Goal: Information Seeking & Learning: Learn about a topic

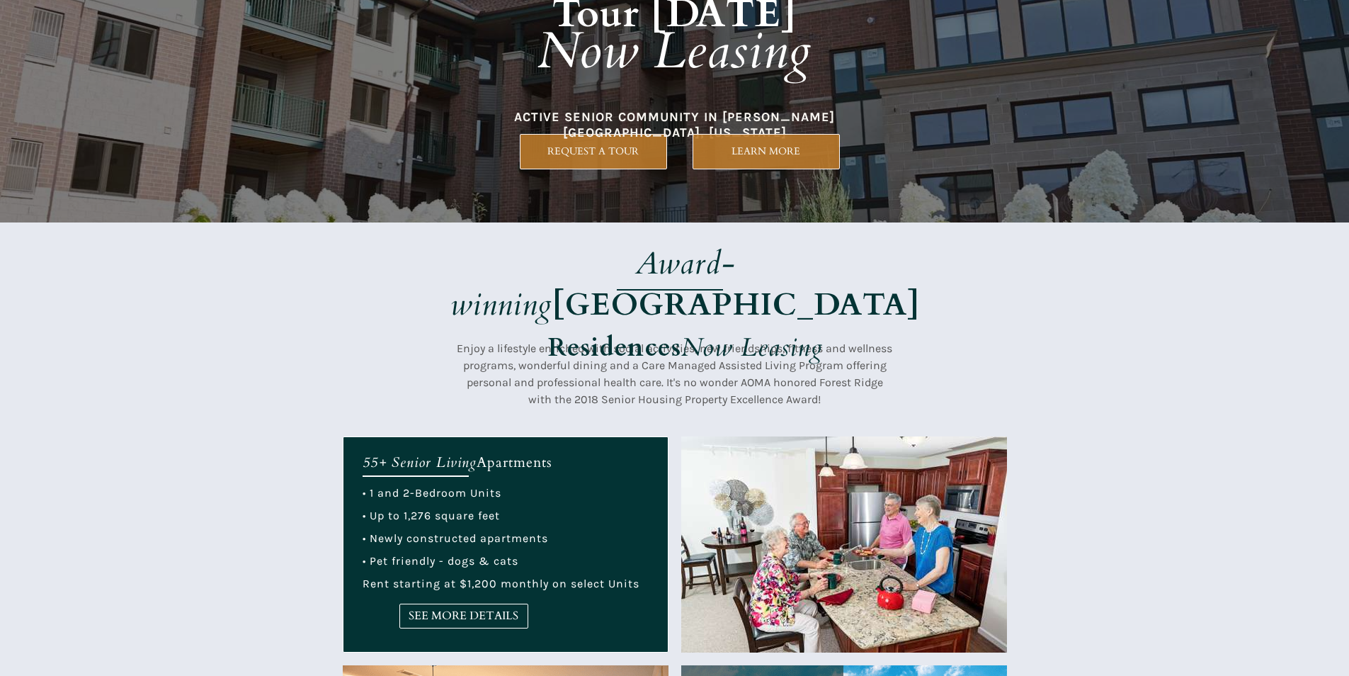
scroll to position [283, 0]
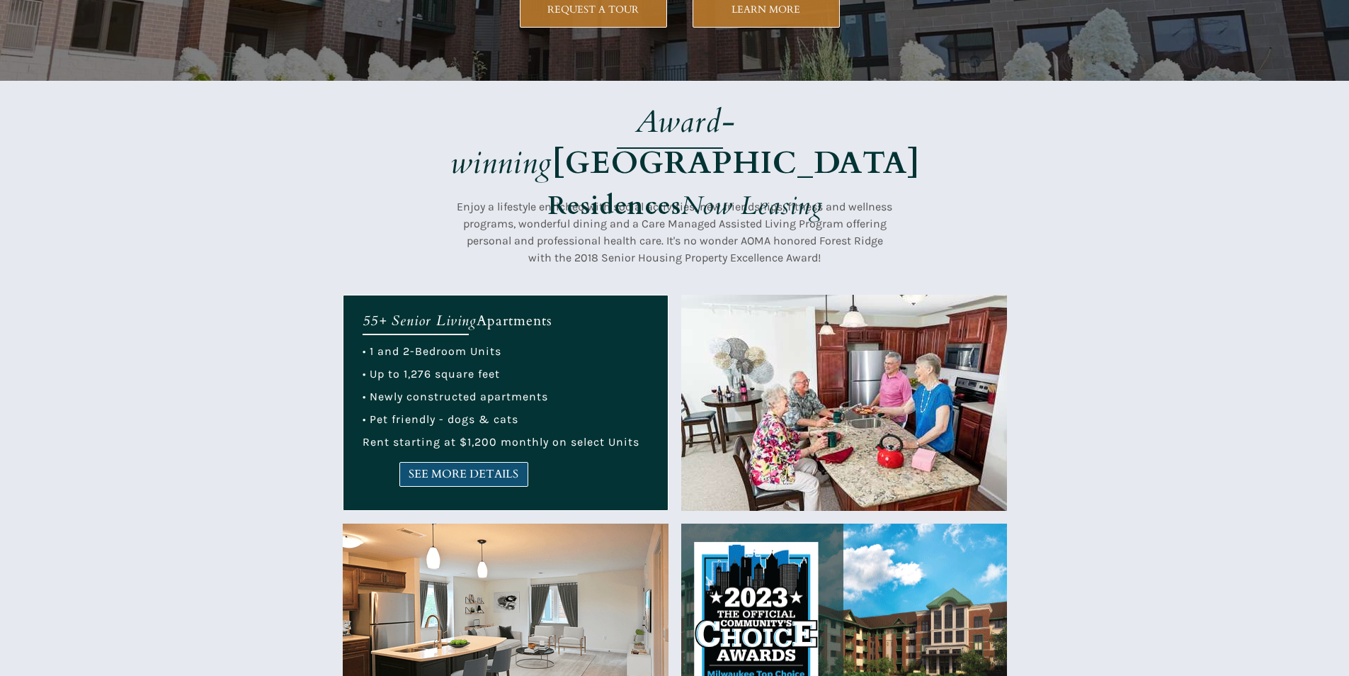
click at [406, 477] on span "SEE MORE DETAILS" at bounding box center [464, 474] width 128 height 13
click at [455, 478] on span "SEE MORE DETAILS" at bounding box center [464, 474] width 128 height 13
click at [471, 468] on span "SEE MORE DETAILS" at bounding box center [464, 474] width 128 height 13
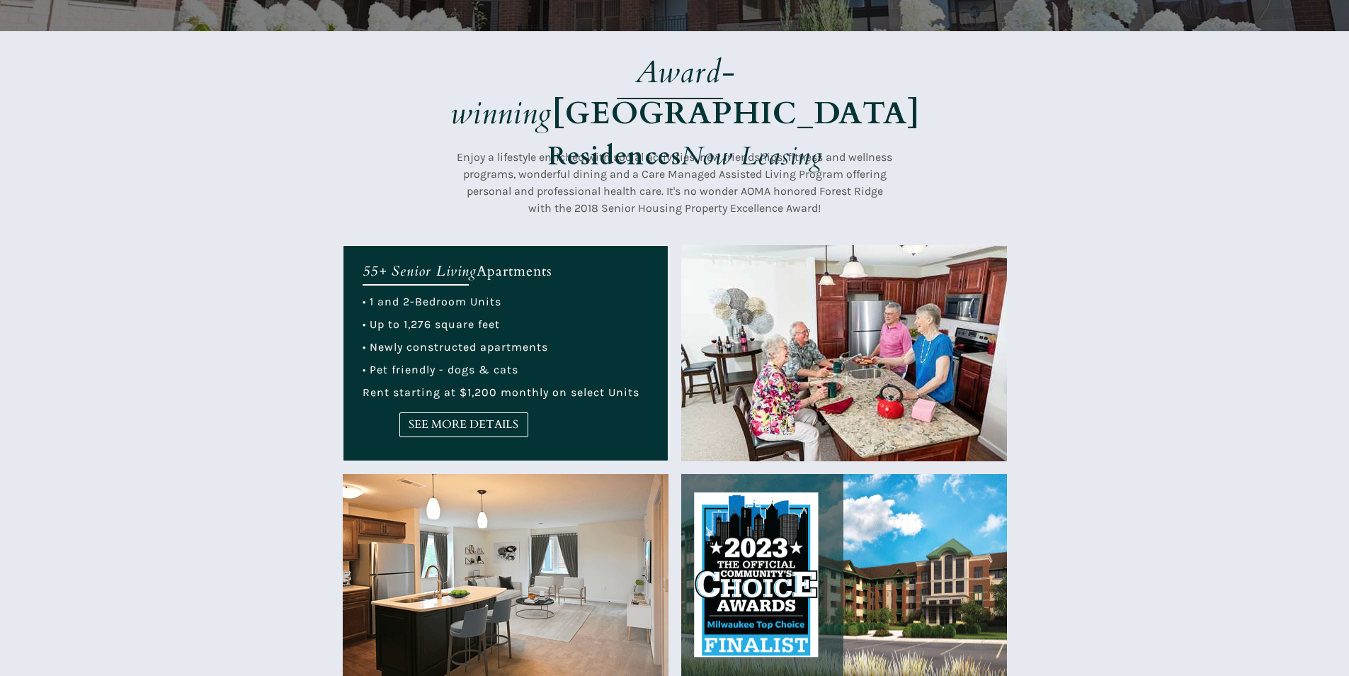
scroll to position [354, 0]
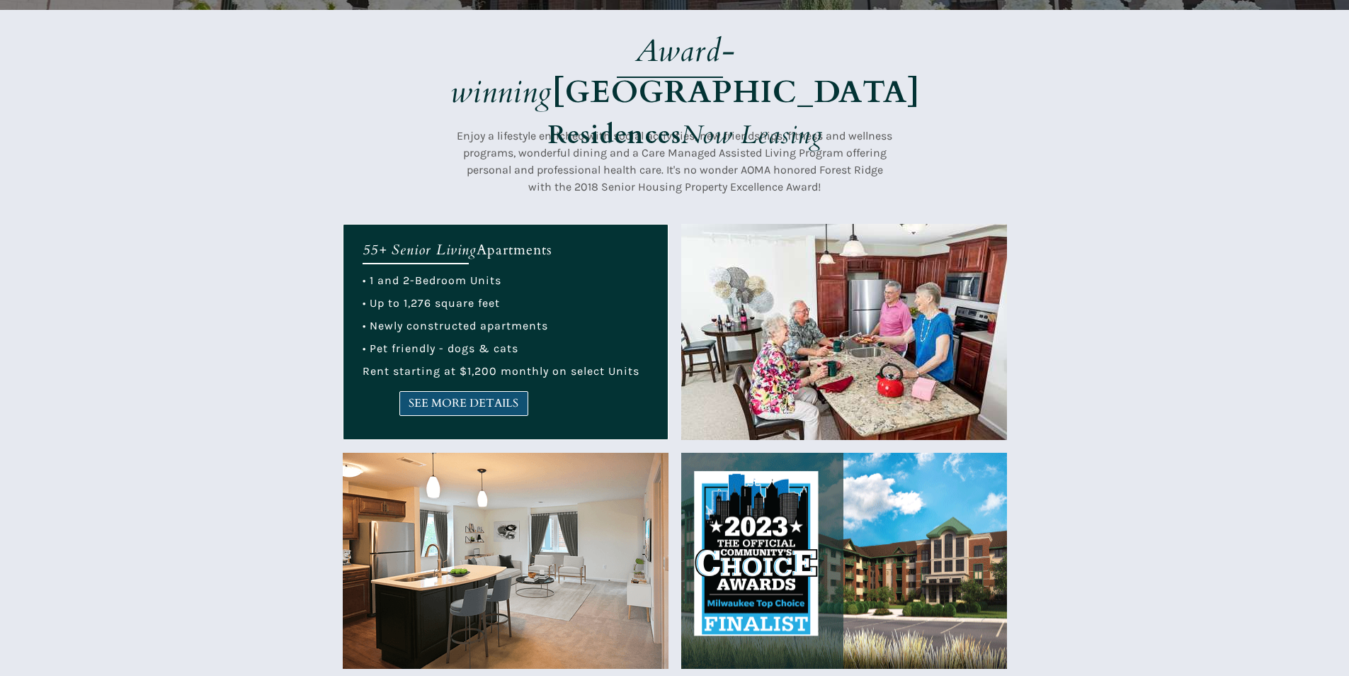
click at [472, 400] on span "SEE MORE DETAILS" at bounding box center [464, 403] width 128 height 13
click at [521, 412] on link "SEE MORE DETAILS" at bounding box center [464, 403] width 129 height 25
click at [475, 403] on span "SEE MORE DETAILS" at bounding box center [464, 403] width 128 height 13
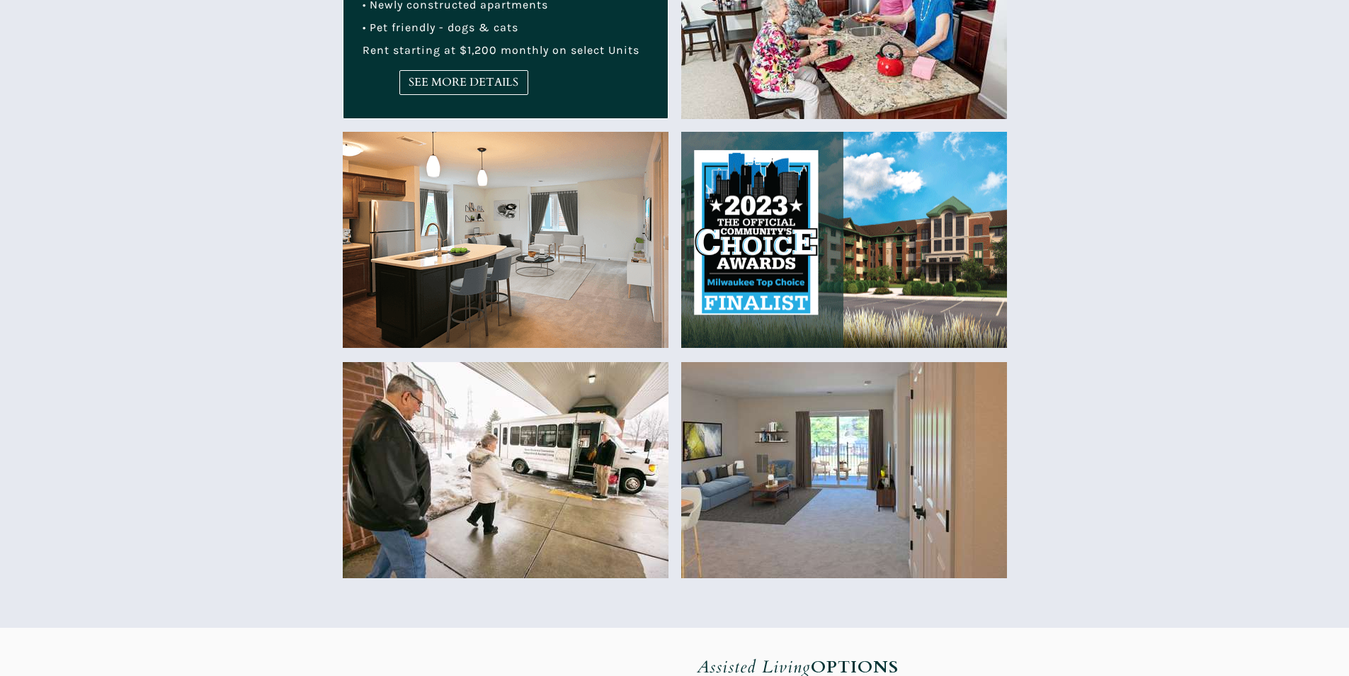
scroll to position [638, 0]
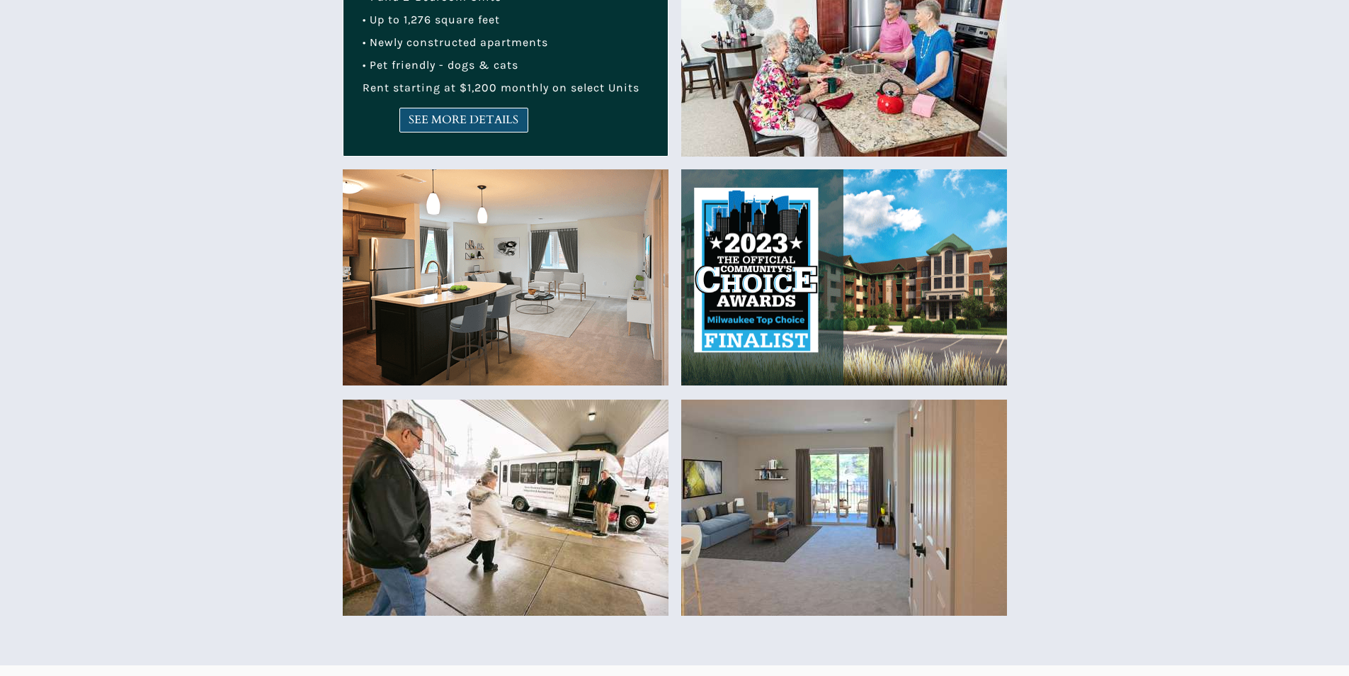
click at [509, 121] on span "SEE MORE DETAILS" at bounding box center [464, 119] width 128 height 13
click at [475, 123] on span "SEE MORE DETAILS" at bounding box center [464, 119] width 128 height 13
click at [453, 124] on span "SEE MORE DETAILS" at bounding box center [464, 119] width 128 height 13
